Goal: Information Seeking & Learning: Learn about a topic

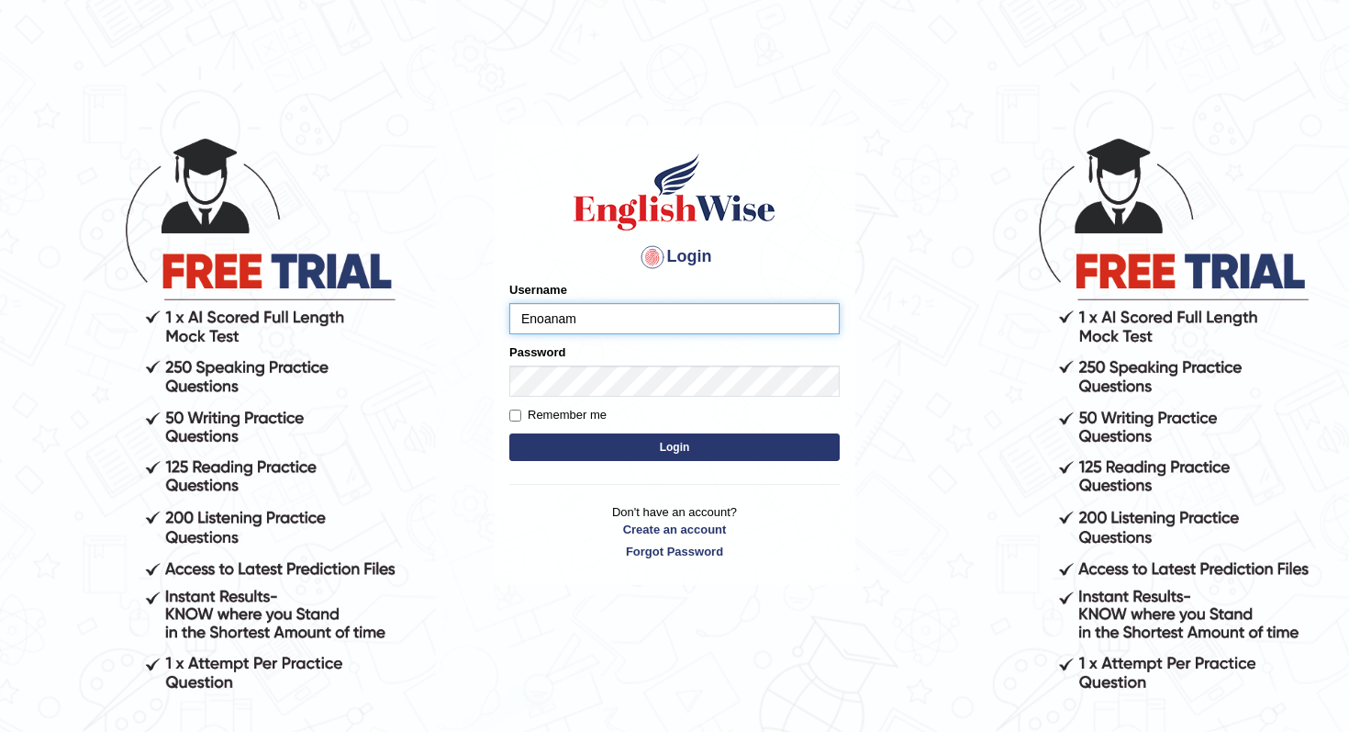
type input "Enoanam"
click at [657, 447] on button "Login" at bounding box center [674, 447] width 330 height 28
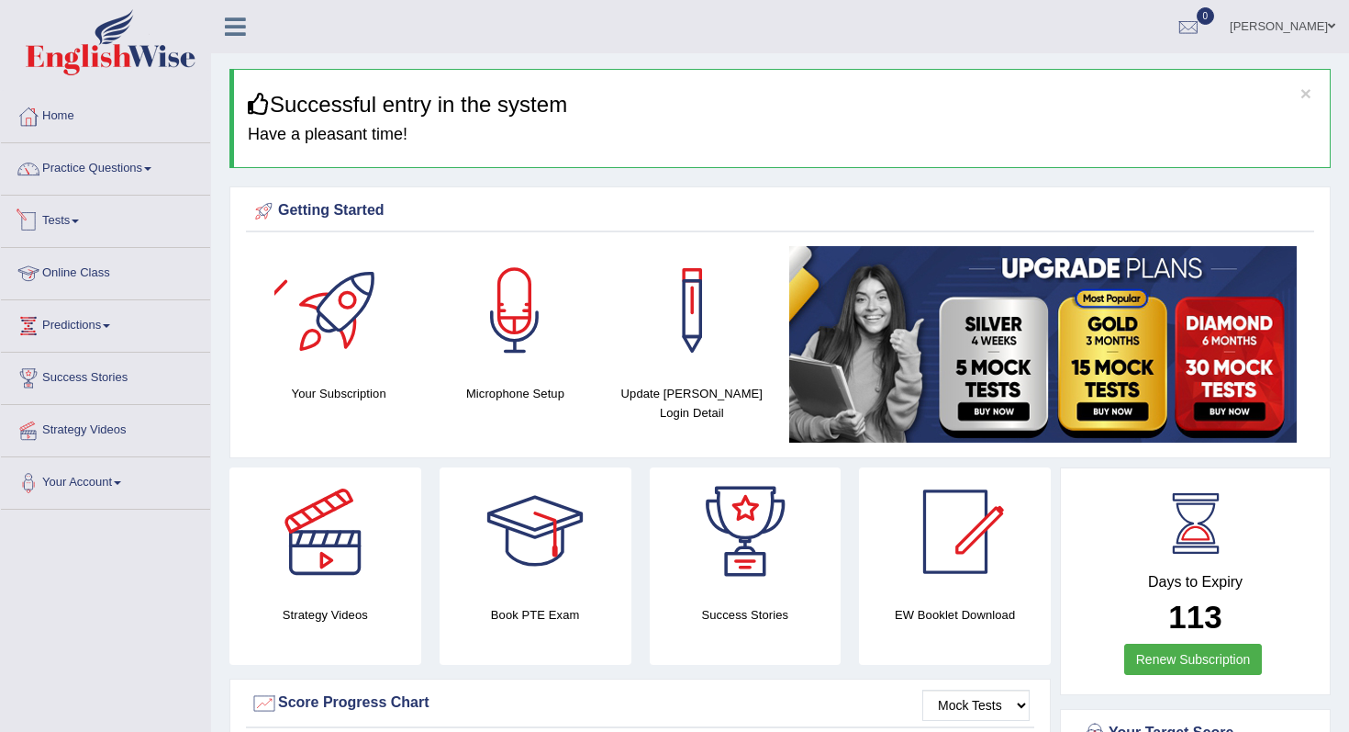
click at [83, 269] on link "Online Class" at bounding box center [105, 271] width 209 height 46
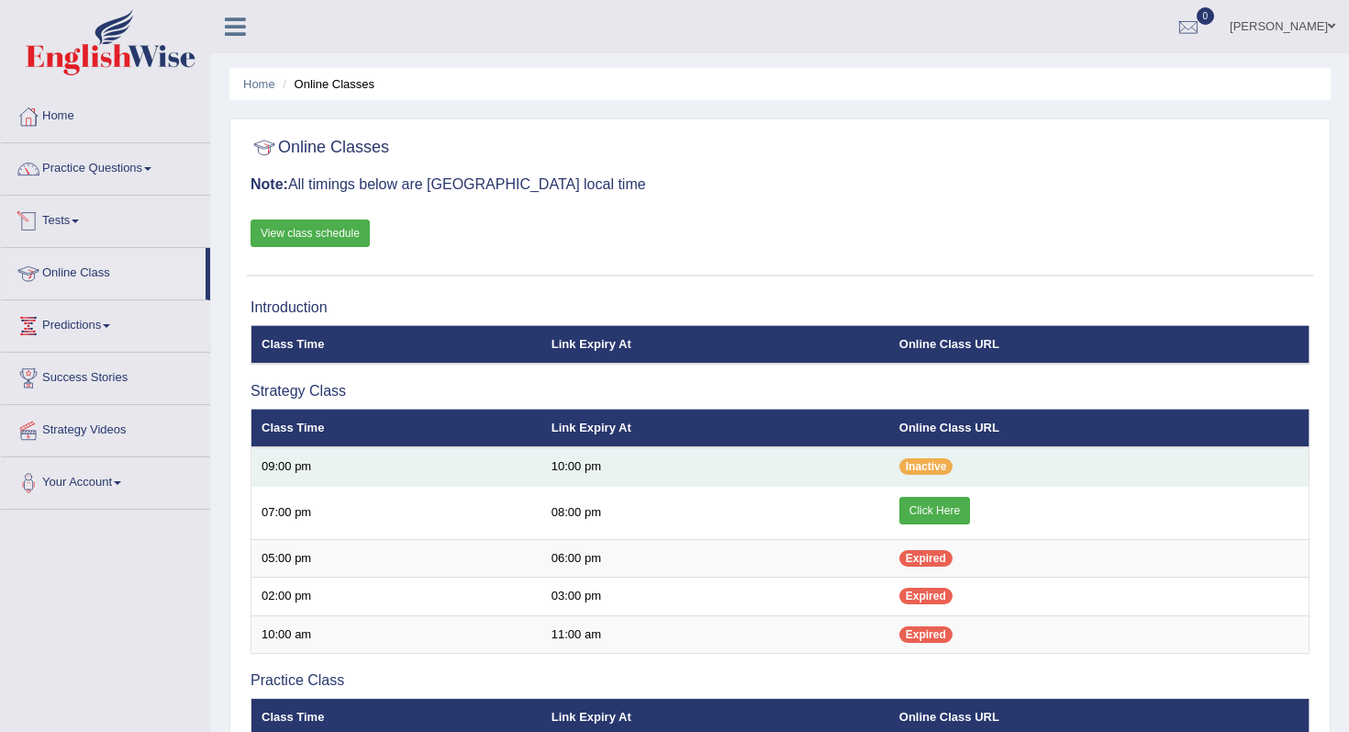
scroll to position [71, 0]
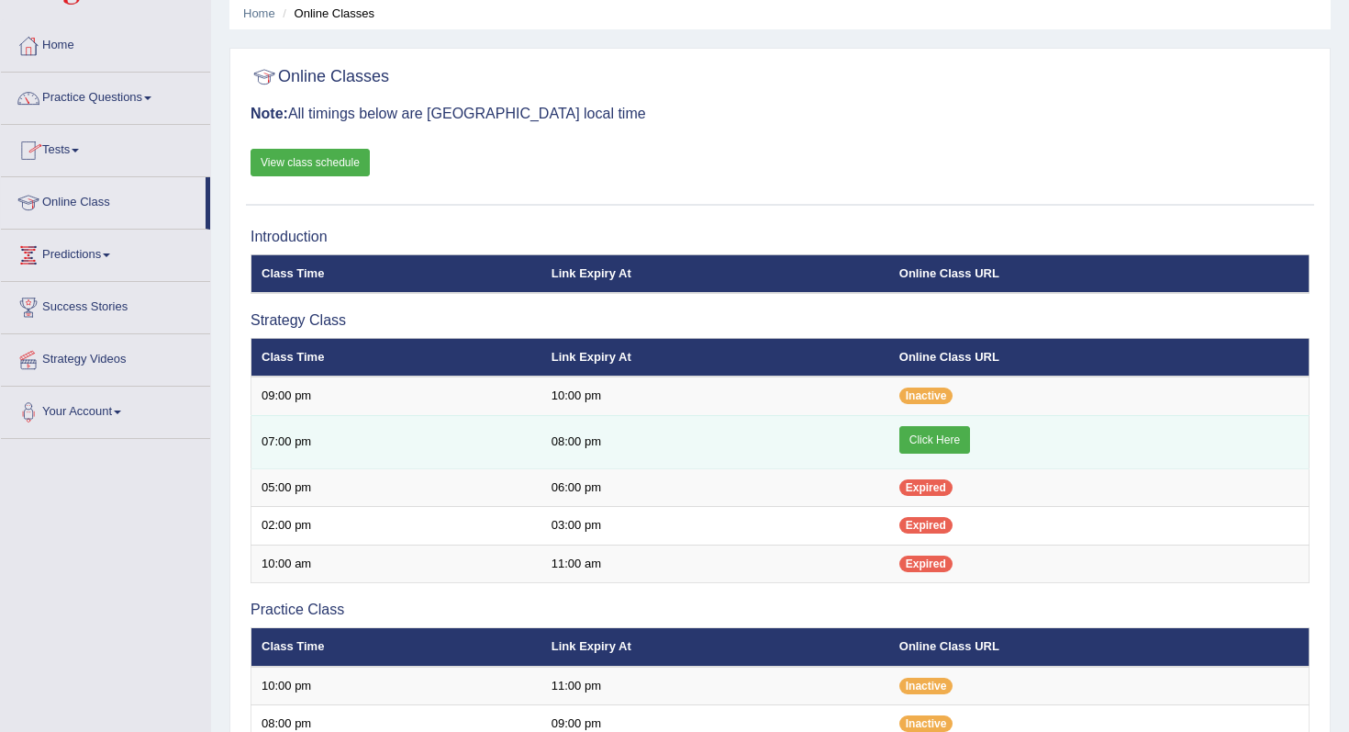
click at [934, 442] on link "Click Here" at bounding box center [935, 440] width 71 height 28
click at [915, 437] on link "Click Here" at bounding box center [935, 440] width 71 height 28
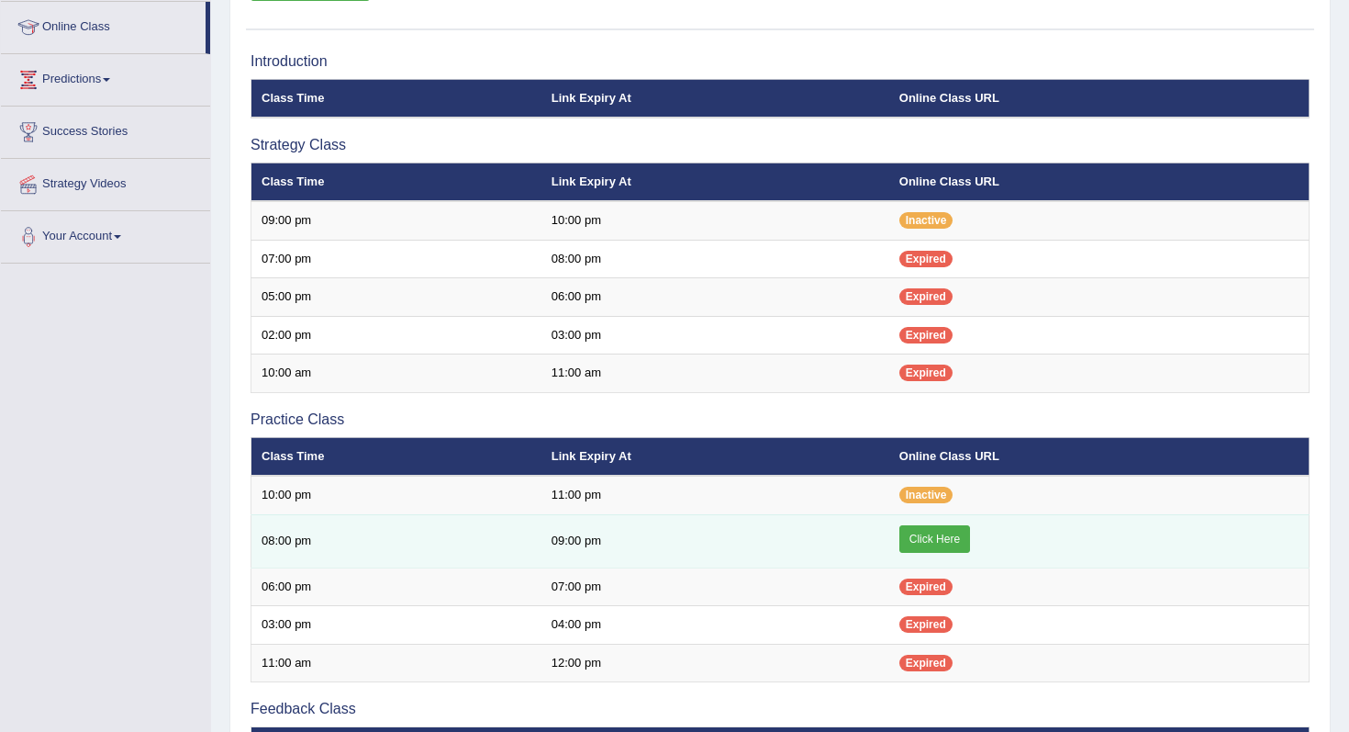
scroll to position [337, 0]
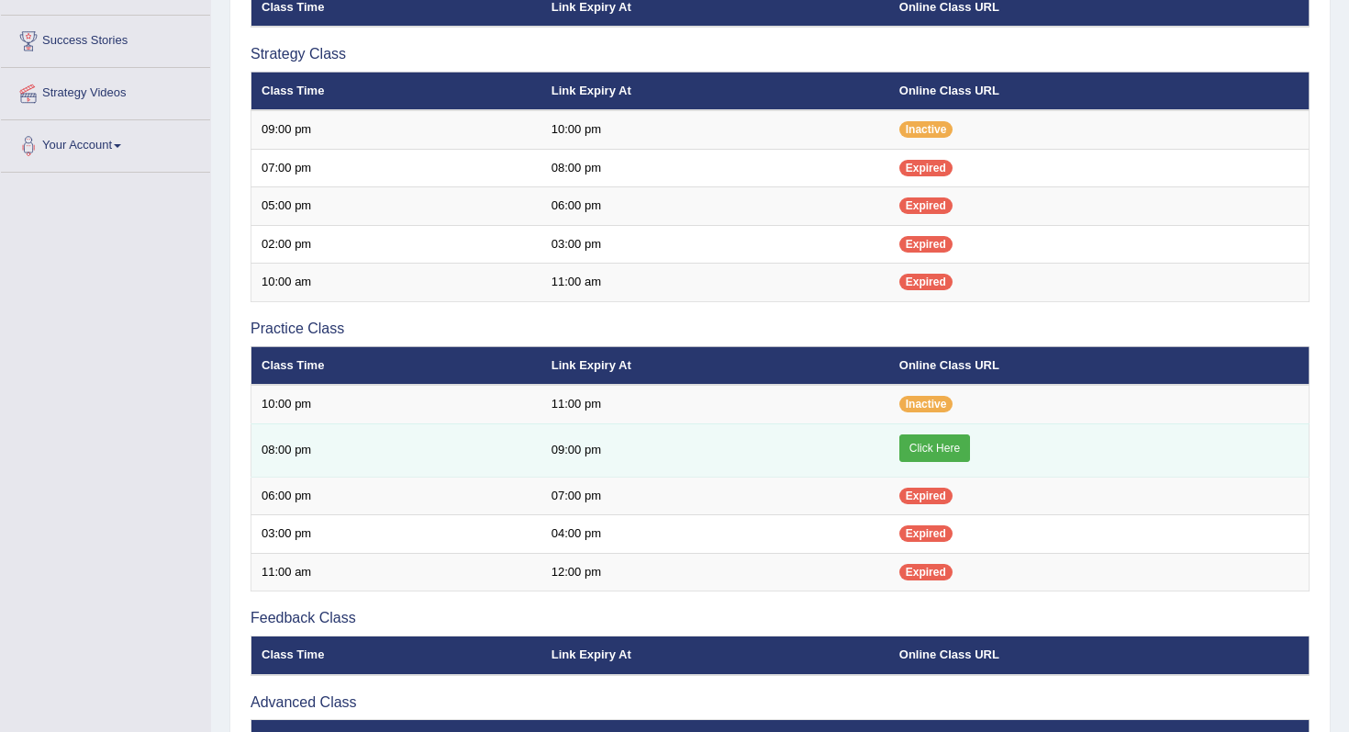
click at [929, 450] on link "Click Here" at bounding box center [935, 448] width 71 height 28
